Goal: Task Accomplishment & Management: Manage account settings

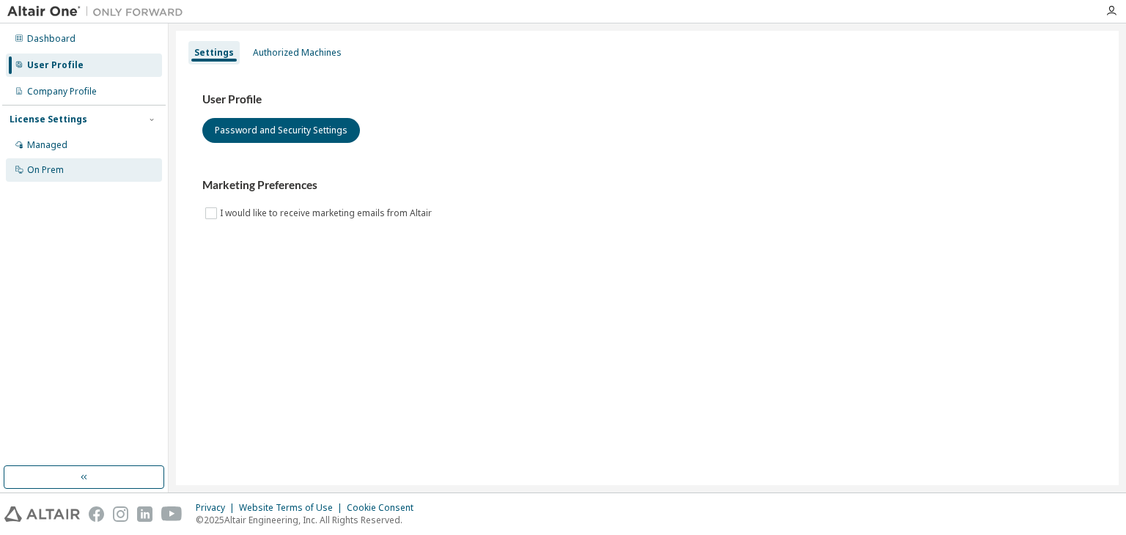
click at [29, 180] on div "On Prem" at bounding box center [84, 169] width 156 height 23
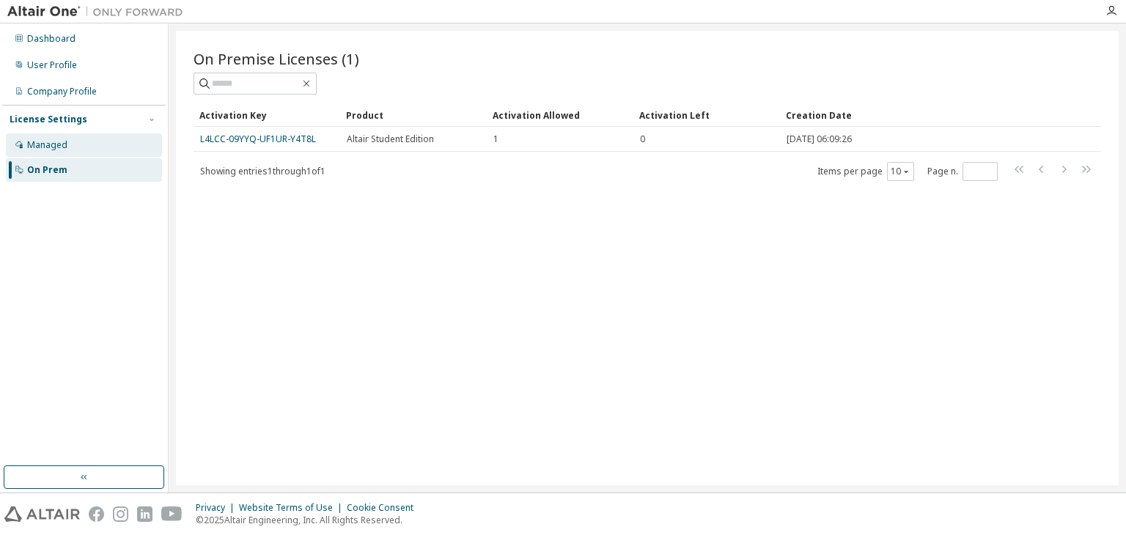
click at [30, 136] on div "Managed" at bounding box center [84, 144] width 156 height 23
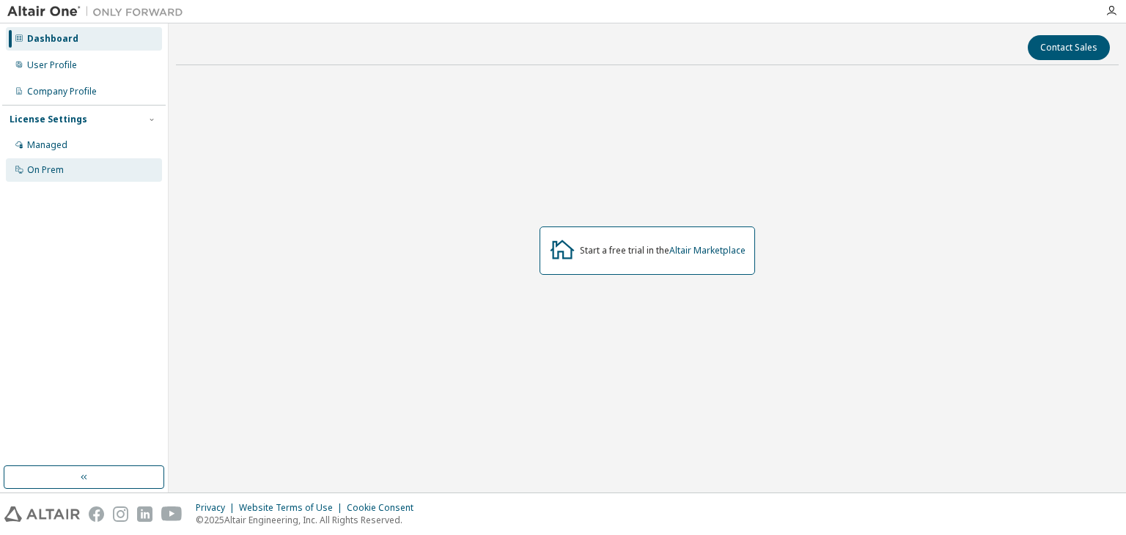
click at [58, 165] on div "On Prem" at bounding box center [45, 170] width 37 height 12
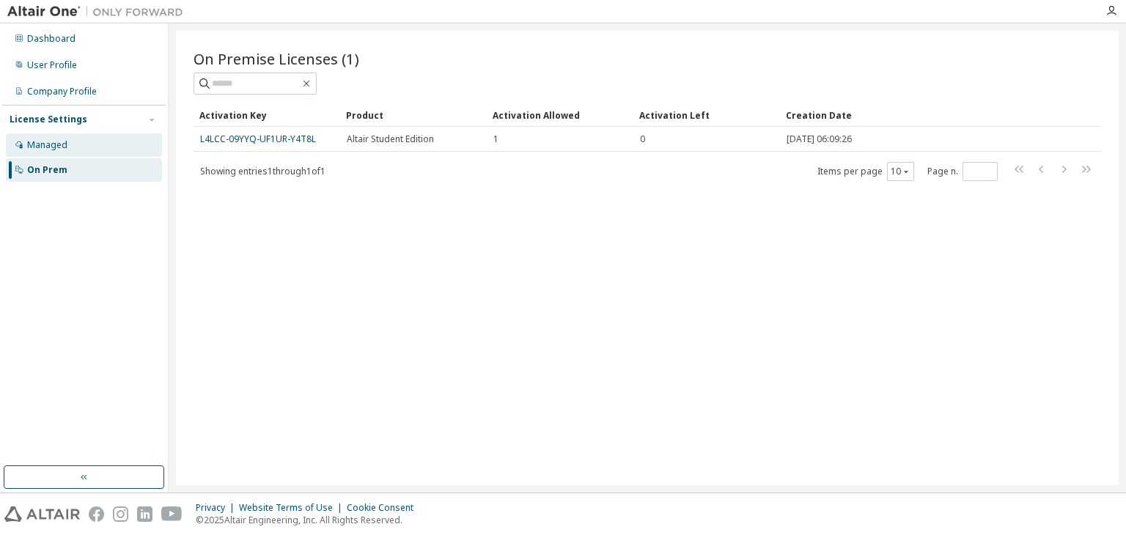
click at [40, 139] on div "Managed" at bounding box center [84, 144] width 156 height 23
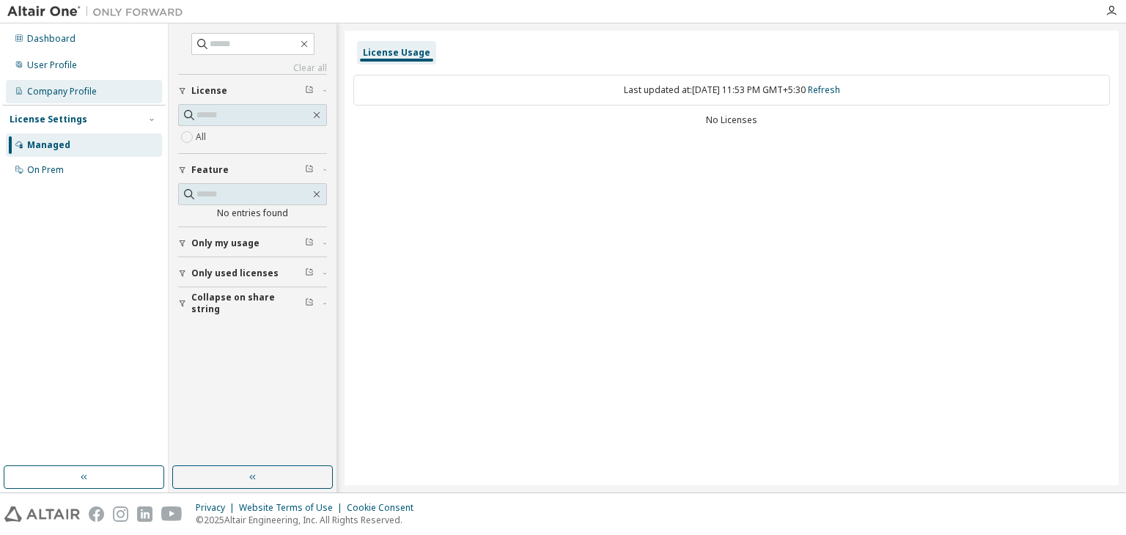
click at [34, 84] on div "Company Profile" at bounding box center [84, 91] width 156 height 23
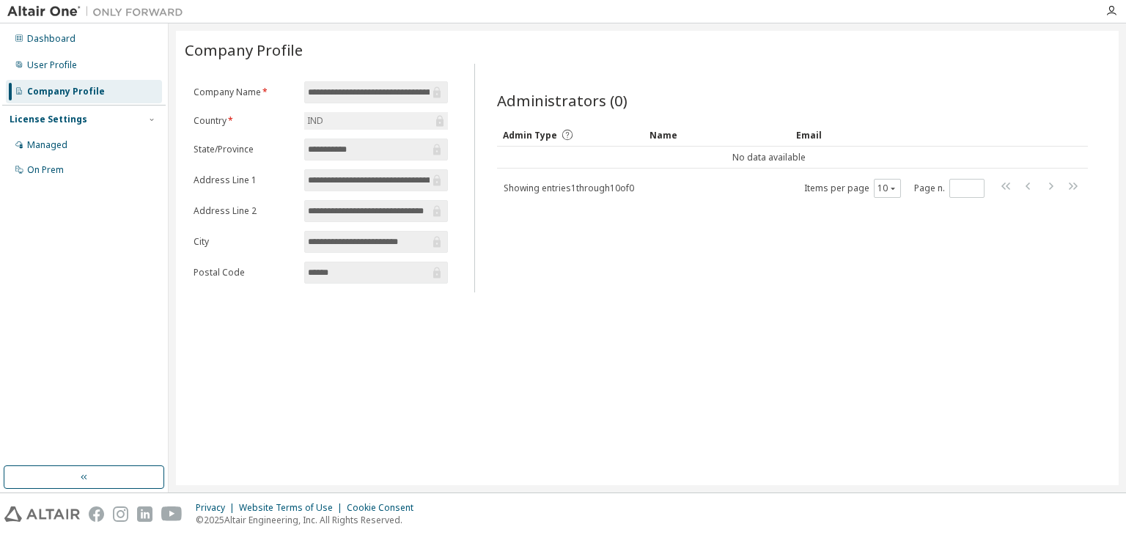
click at [30, 51] on div "Dashboard User Profile Company Profile License Settings Managed On Prem" at bounding box center [84, 105] width 164 height 158
click at [33, 59] on div "User Profile" at bounding box center [52, 65] width 50 height 12
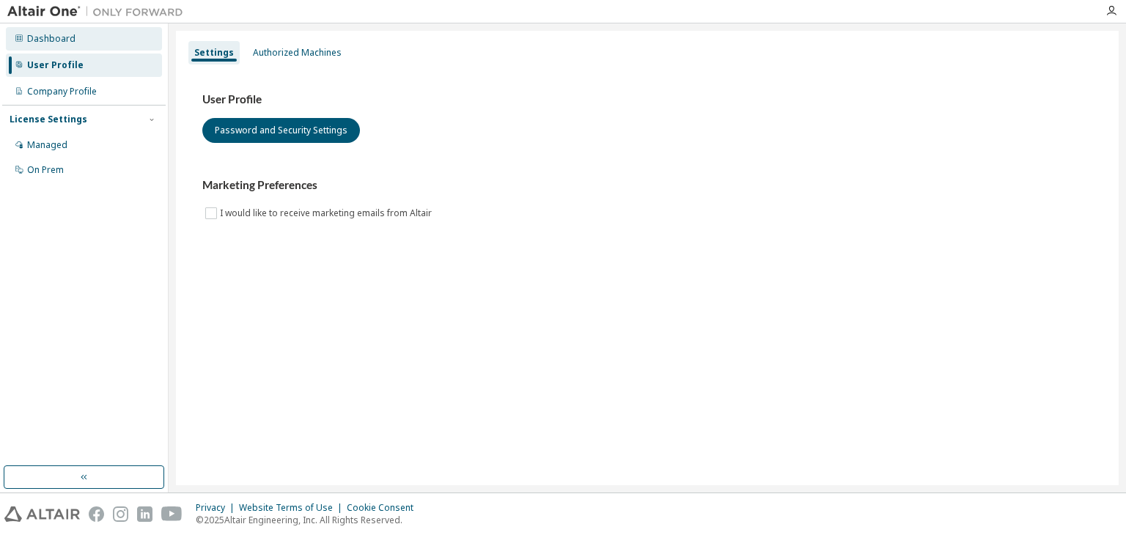
click at [21, 44] on div at bounding box center [19, 39] width 9 height 12
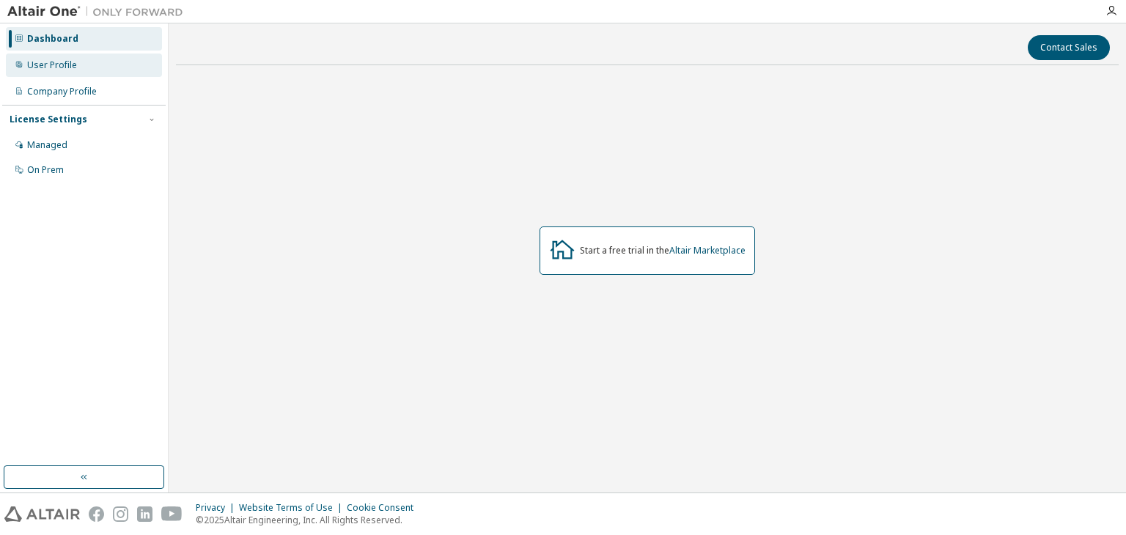
click at [29, 55] on div "User Profile" at bounding box center [84, 65] width 156 height 23
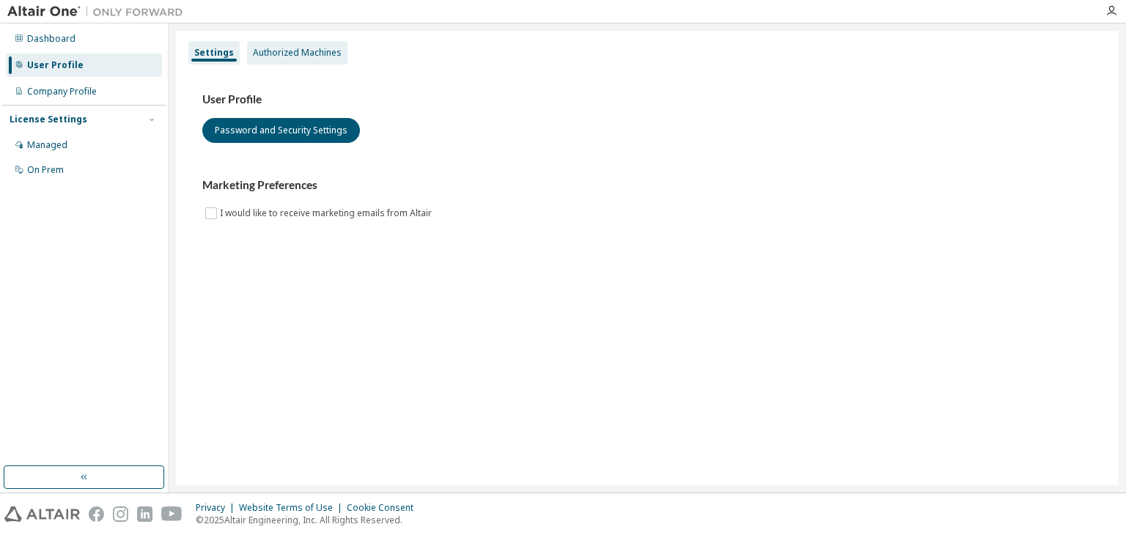
click at [274, 53] on div "Authorized Machines" at bounding box center [297, 53] width 89 height 12
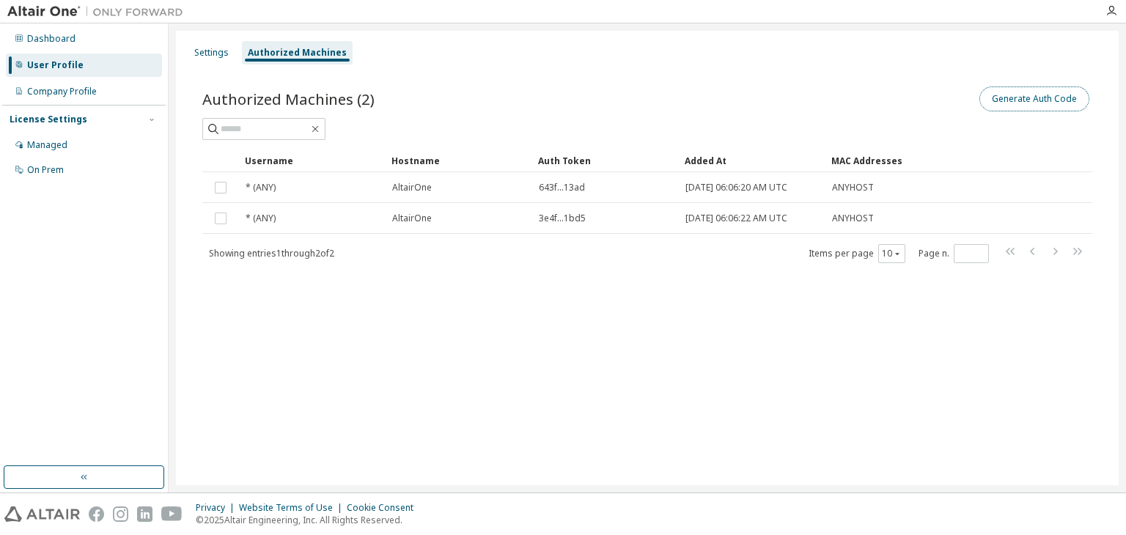
click at [1027, 89] on button "Generate Auth Code" at bounding box center [1035, 99] width 110 height 25
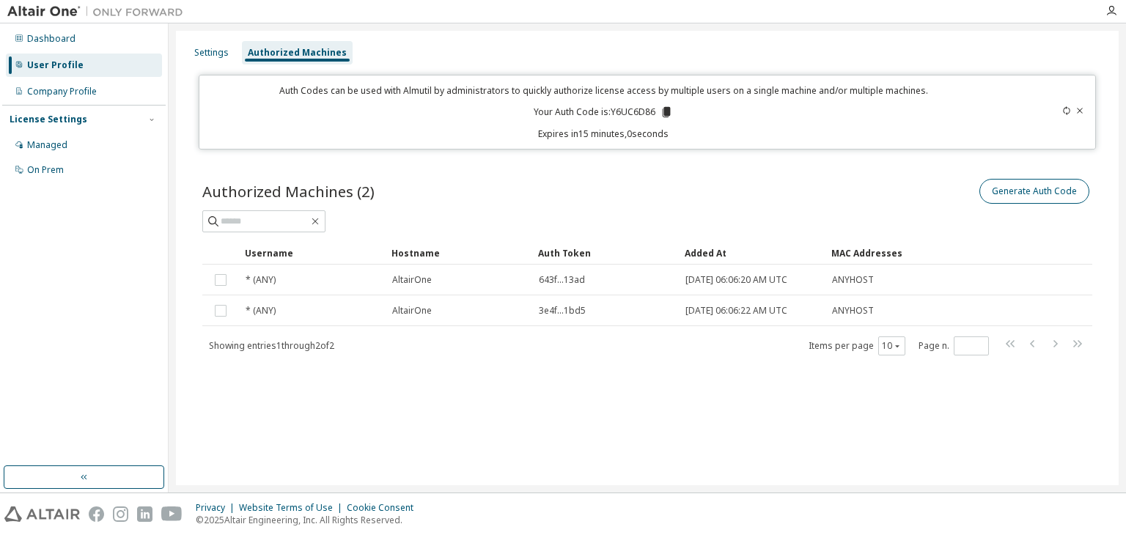
click at [1044, 150] on div "Settings Authorized Machines Auth Codes can be used with Almutil by administrat…" at bounding box center [647, 258] width 943 height 455
click at [672, 108] on icon at bounding box center [666, 112] width 13 height 13
